Goal: Task Accomplishment & Management: Complete application form

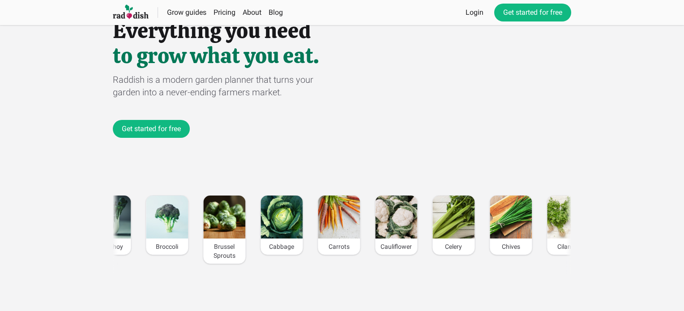
scroll to position [45, 0]
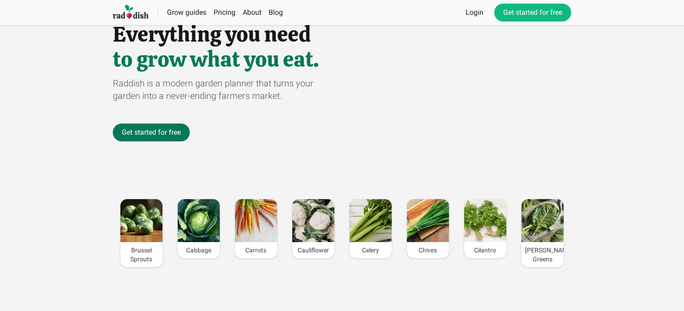
click at [154, 136] on link "Get started for free" at bounding box center [151, 133] width 77 height 18
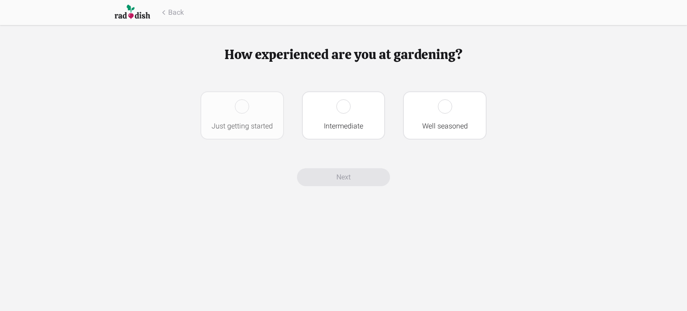
click at [239, 108] on div at bounding box center [242, 106] width 14 height 14
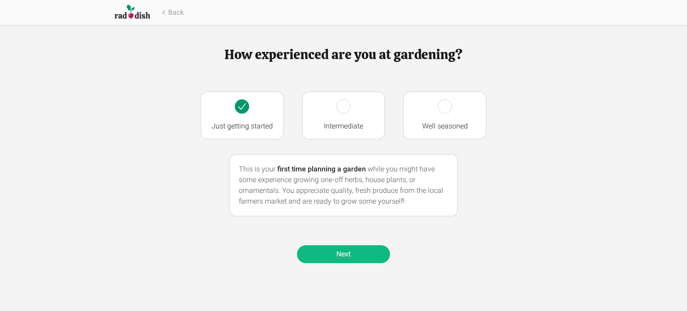
click at [337, 254] on link "Next" at bounding box center [343, 254] width 93 height 18
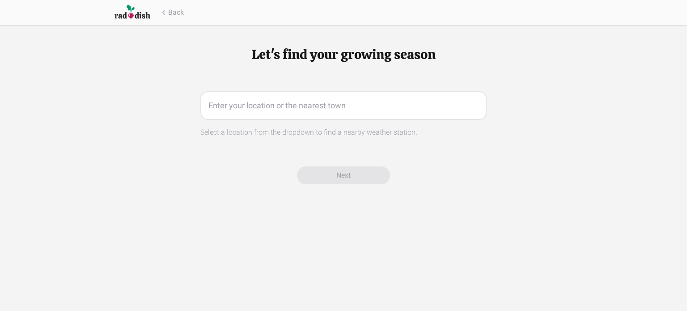
click at [251, 109] on input "text" at bounding box center [343, 105] width 286 height 29
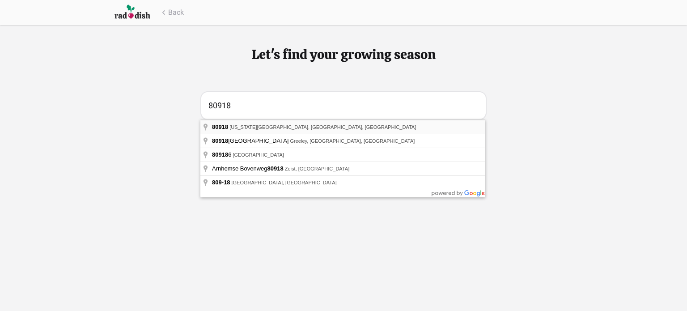
type input "[US_STATE][GEOGRAPHIC_DATA], [GEOGRAPHIC_DATA]"
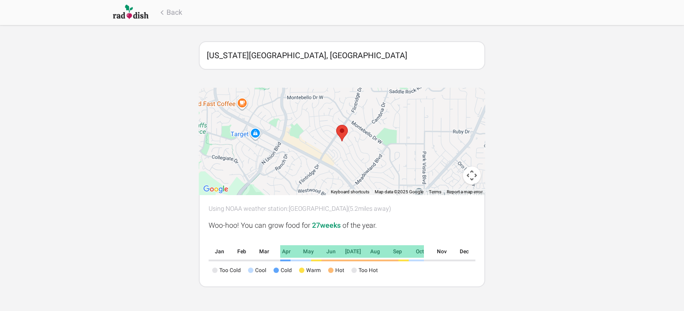
scroll to position [94, 0]
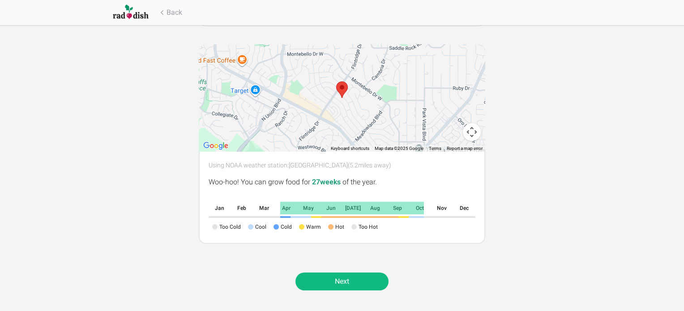
click at [357, 282] on link "Next" at bounding box center [341, 282] width 93 height 18
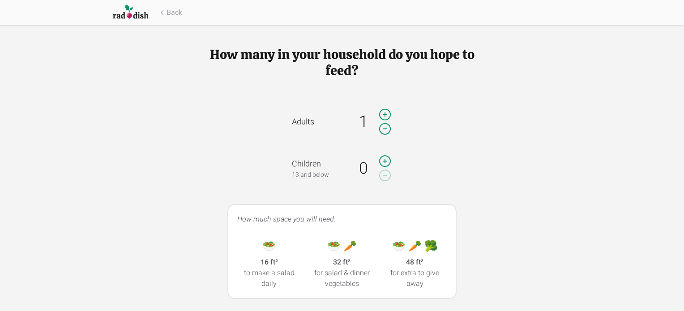
click at [388, 114] on icon at bounding box center [385, 115] width 14 height 18
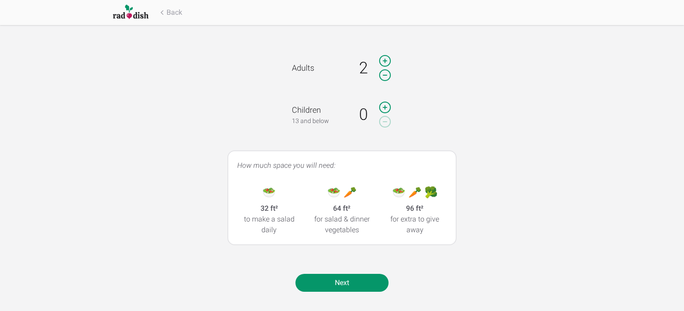
scroll to position [55, 0]
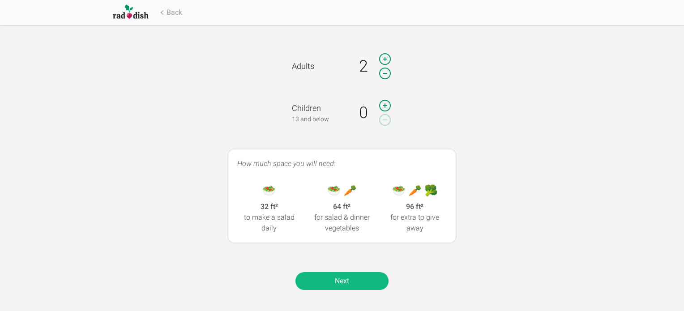
click at [332, 283] on link "Next" at bounding box center [341, 281] width 93 height 18
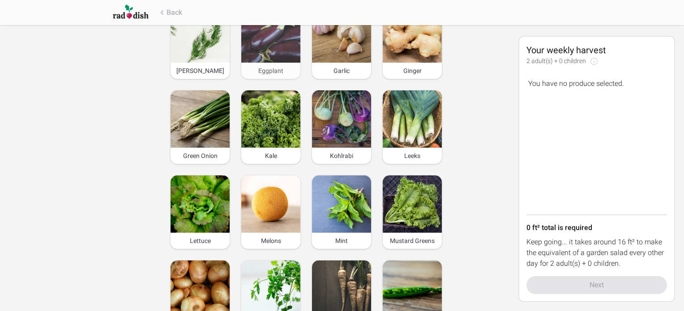
scroll to position [447, 0]
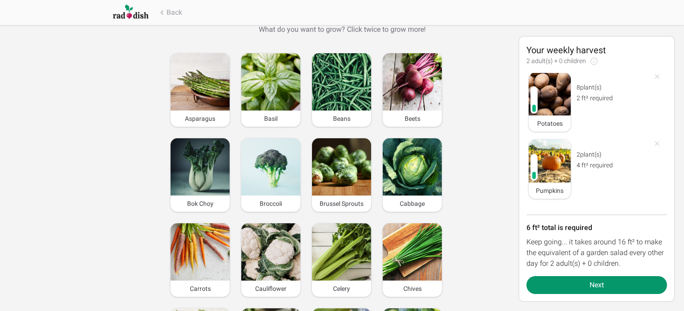
scroll to position [0, 0]
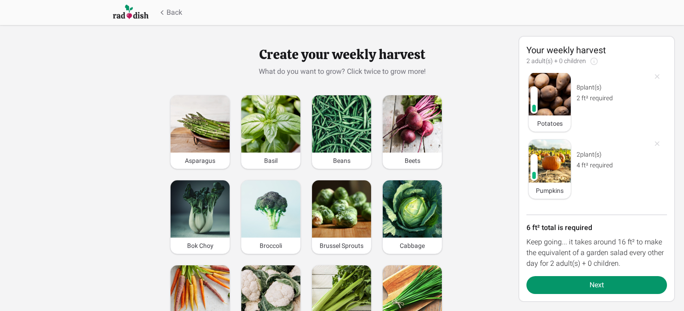
click at [171, 11] on button "Back" at bounding box center [170, 12] width 25 height 11
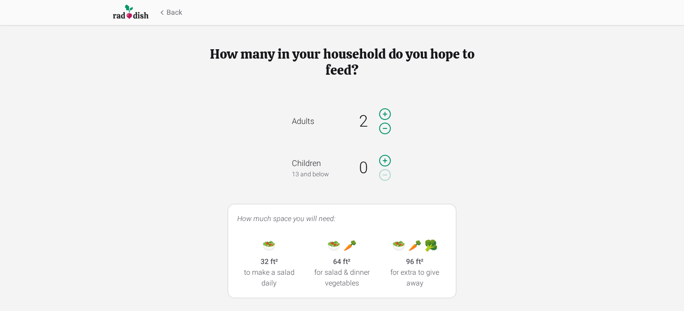
click at [171, 11] on button "Back" at bounding box center [170, 12] width 25 height 11
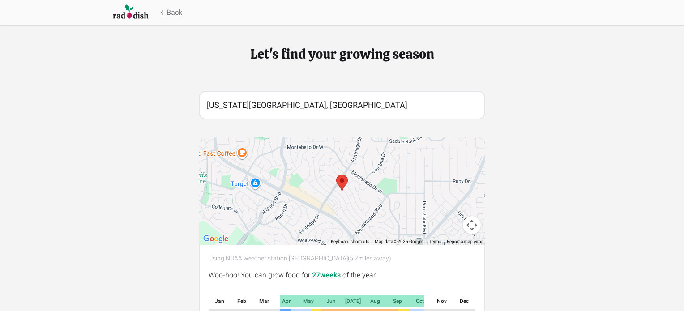
click at [178, 12] on button "Back" at bounding box center [170, 12] width 25 height 11
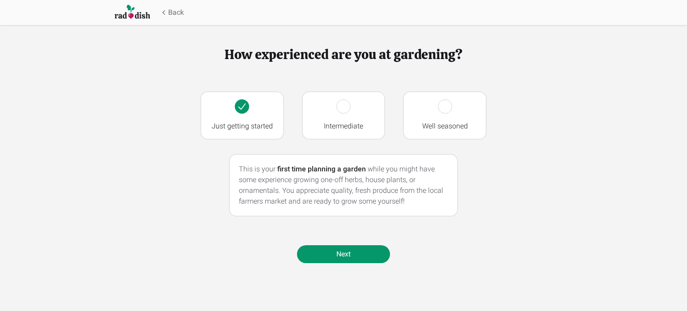
click at [175, 13] on button "Back" at bounding box center [171, 12] width 25 height 11
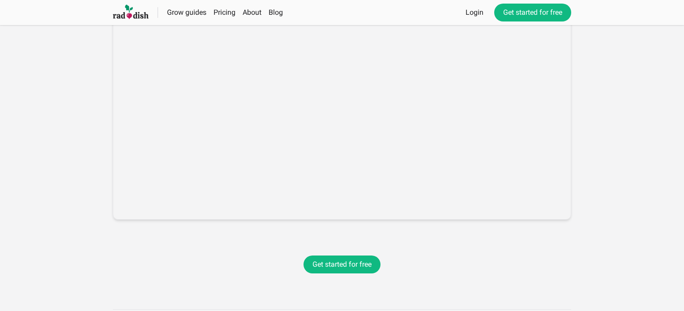
scroll to position [1328, 0]
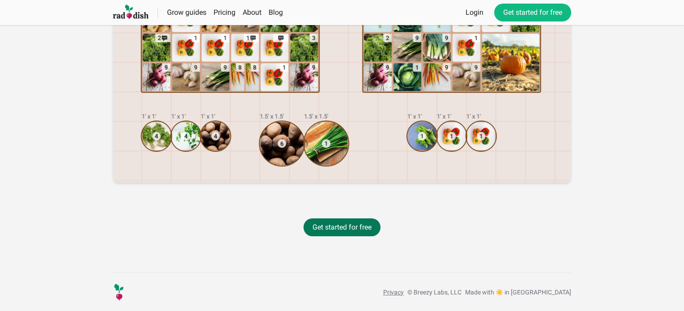
click at [342, 224] on link "Get started for free" at bounding box center [341, 227] width 77 height 18
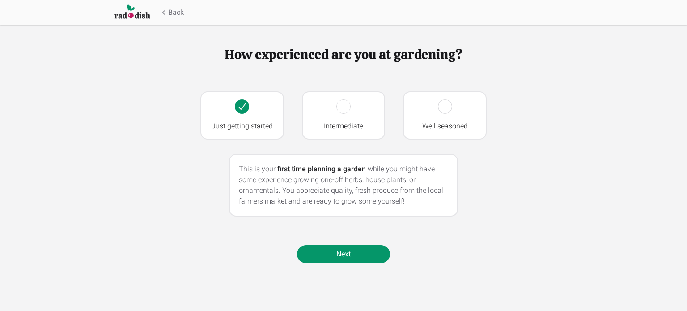
click at [173, 16] on button "Back" at bounding box center [171, 12] width 25 height 11
click at [175, 13] on button "Back" at bounding box center [171, 12] width 25 height 11
